Goal: Information Seeking & Learning: Understand process/instructions

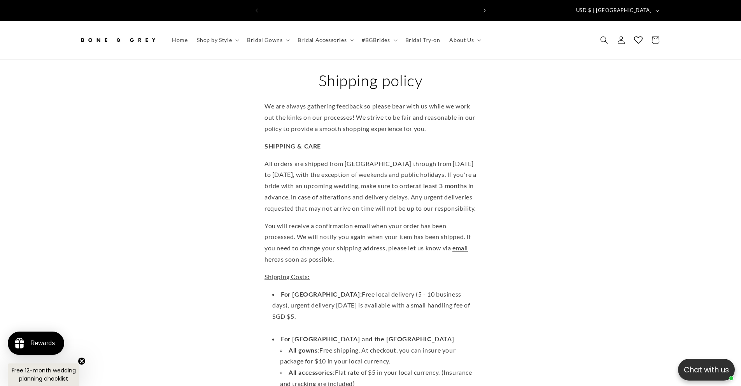
scroll to position [0, 214]
